Goal: Task Accomplishment & Management: Manage account settings

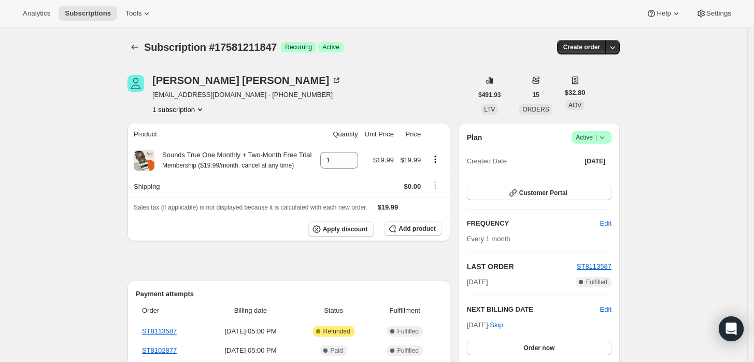
click at [607, 140] on icon at bounding box center [602, 137] width 10 height 10
click at [601, 181] on button "Cancel subscription" at bounding box center [595, 175] width 65 height 17
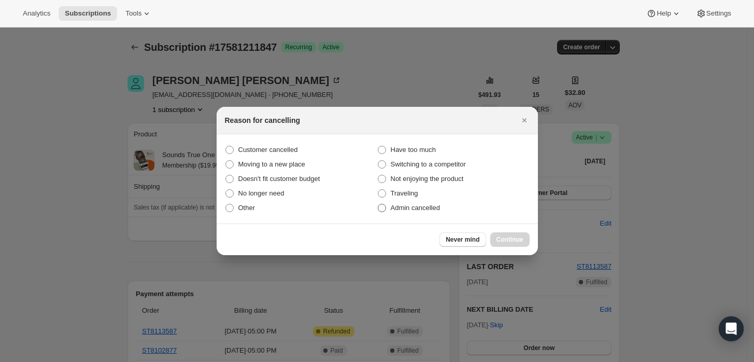
click at [407, 206] on span "Admin cancelled" at bounding box center [415, 208] width 49 height 8
click at [378, 204] on input "Admin cancelled" at bounding box center [378, 204] width 1 height 1
radio input "true"
click at [514, 236] on span "Continue" at bounding box center [509, 239] width 27 height 8
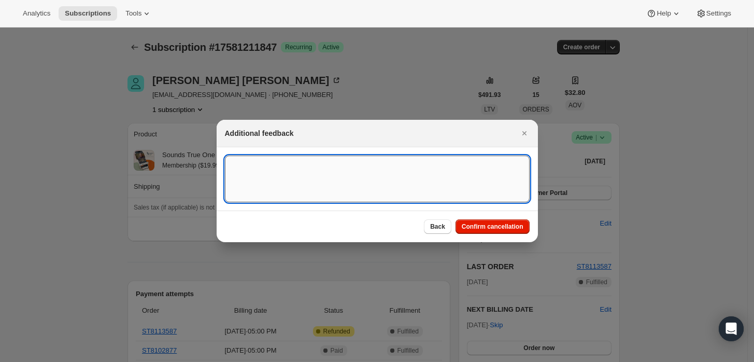
click at [429, 180] on textarea ":rbj:" at bounding box center [377, 178] width 305 height 47
type textarea "Customer requested cancellation and refund."
click at [470, 228] on span "Confirm cancellation" at bounding box center [493, 226] width 62 height 8
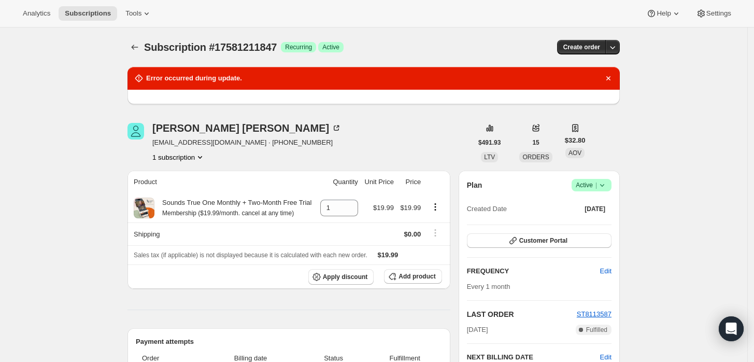
click at [603, 183] on icon at bounding box center [602, 185] width 10 height 10
click at [588, 221] on span "Cancel subscription" at bounding box center [595, 223] width 59 height 8
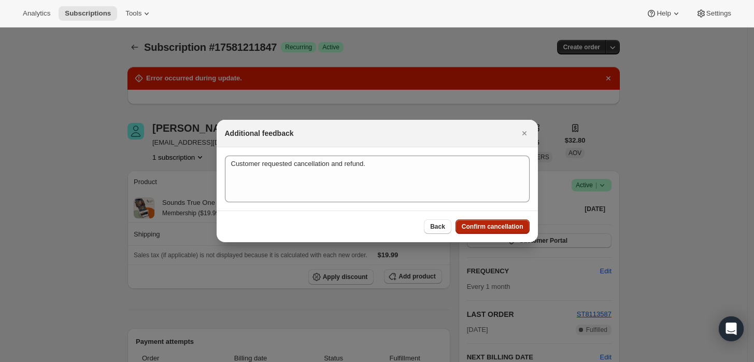
click at [477, 223] on span "Confirm cancellation" at bounding box center [493, 226] width 62 height 8
